Goal: Task Accomplishment & Management: Complete application form

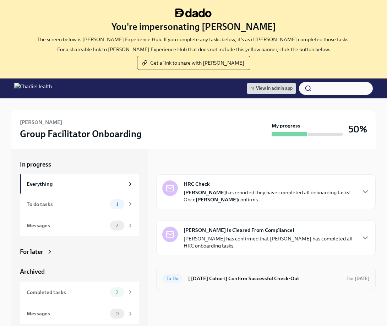
scroll to position [104, 0]
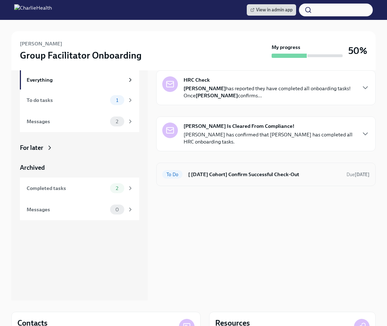
click at [247, 173] on h6 "[ Sep 22nd Cohort] Confirm Successful Check-Out" at bounding box center [264, 174] width 153 height 8
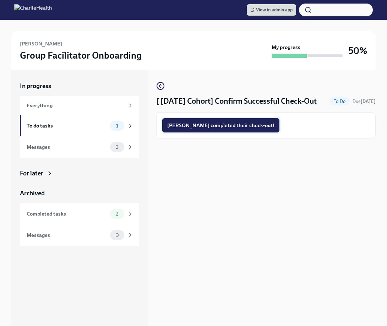
click at [227, 126] on span "Lizette completed their check-out!" at bounding box center [220, 125] width 107 height 7
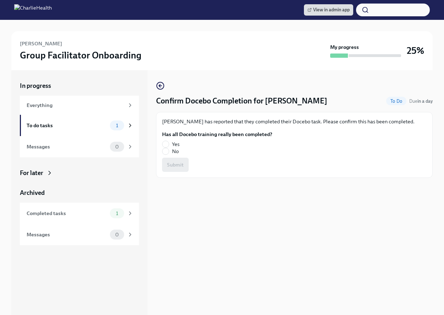
click at [169, 143] on label "Yes" at bounding box center [214, 144] width 105 height 7
click at [169, 143] on input "Yes" at bounding box center [165, 144] width 6 height 6
radio input "true"
click at [179, 163] on span "Submit" at bounding box center [175, 164] width 17 height 7
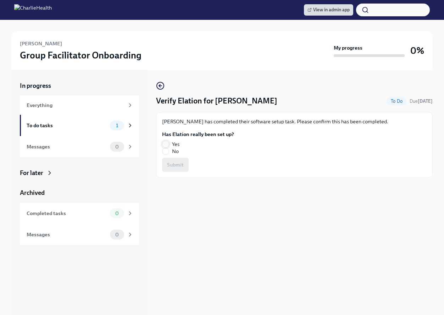
click at [164, 142] on input "Yes" at bounding box center [165, 144] width 6 height 6
radio input "true"
click at [170, 164] on span "Submit" at bounding box center [175, 164] width 17 height 7
click at [175, 143] on span "Yes" at bounding box center [175, 144] width 7 height 7
click at [169, 143] on input "Yes" at bounding box center [165, 144] width 6 height 6
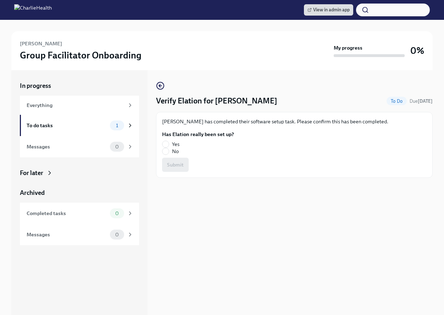
radio input "true"
click at [176, 159] on button "Submit" at bounding box center [175, 165] width 27 height 14
click at [168, 143] on input "Yes" at bounding box center [165, 144] width 6 height 6
radio input "true"
click at [173, 162] on span "Submit" at bounding box center [175, 164] width 17 height 7
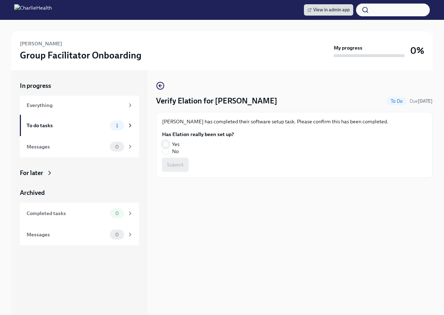
click at [168, 142] on input "Yes" at bounding box center [165, 144] width 6 height 6
radio input "true"
click at [170, 158] on button "Submit" at bounding box center [175, 165] width 27 height 14
